Goal: Find specific page/section: Find specific page/section

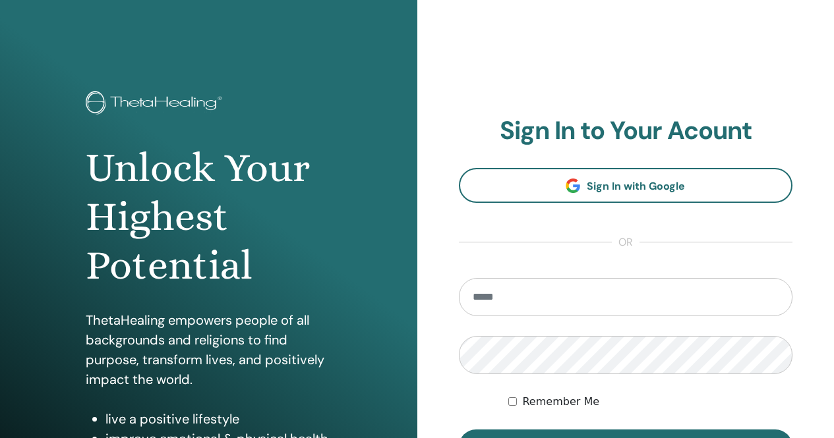
scroll to position [195, 0]
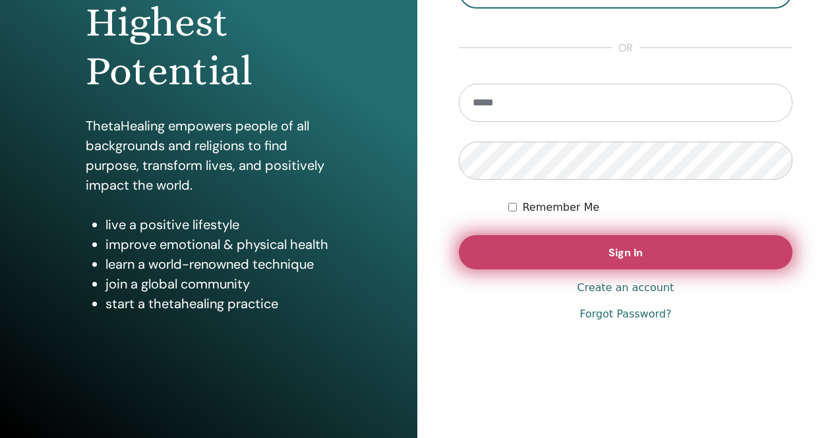
type input "**********"
click at [588, 260] on button "Sign In" at bounding box center [626, 252] width 334 height 34
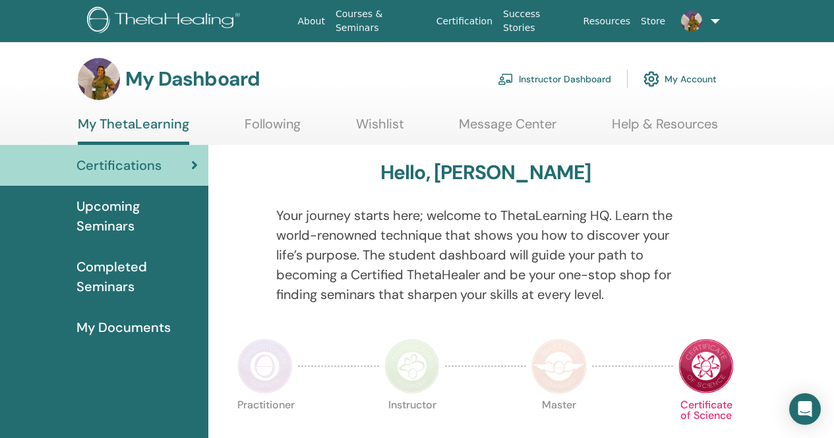
click at [568, 76] on link "Instructor Dashboard" at bounding box center [554, 79] width 113 height 29
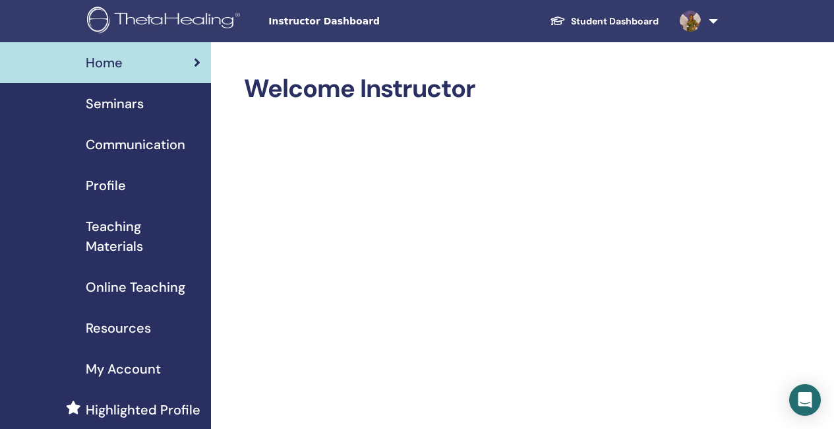
click at [125, 245] on span "Teaching Materials" at bounding box center [143, 236] width 115 height 40
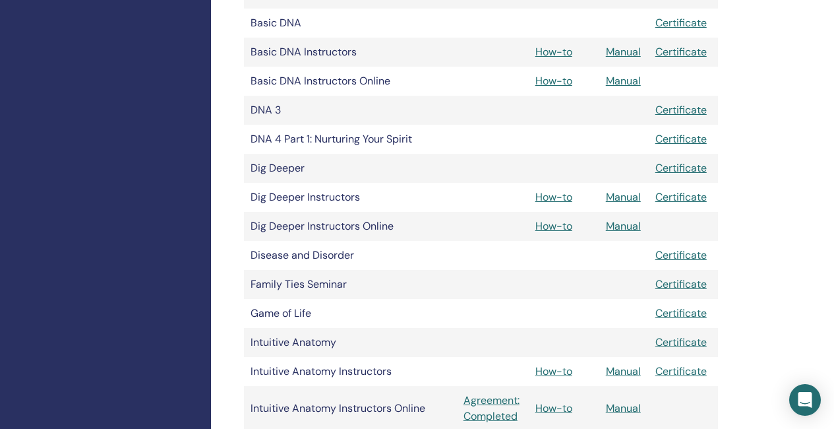
scroll to position [462, 0]
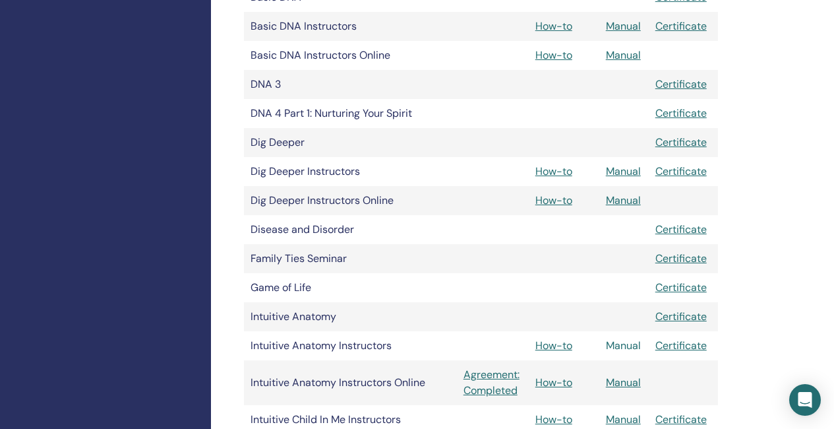
click at [634, 344] on link "Manual" at bounding box center [623, 345] width 35 height 14
